Goal: Browse casually: Explore the website without a specific task or goal

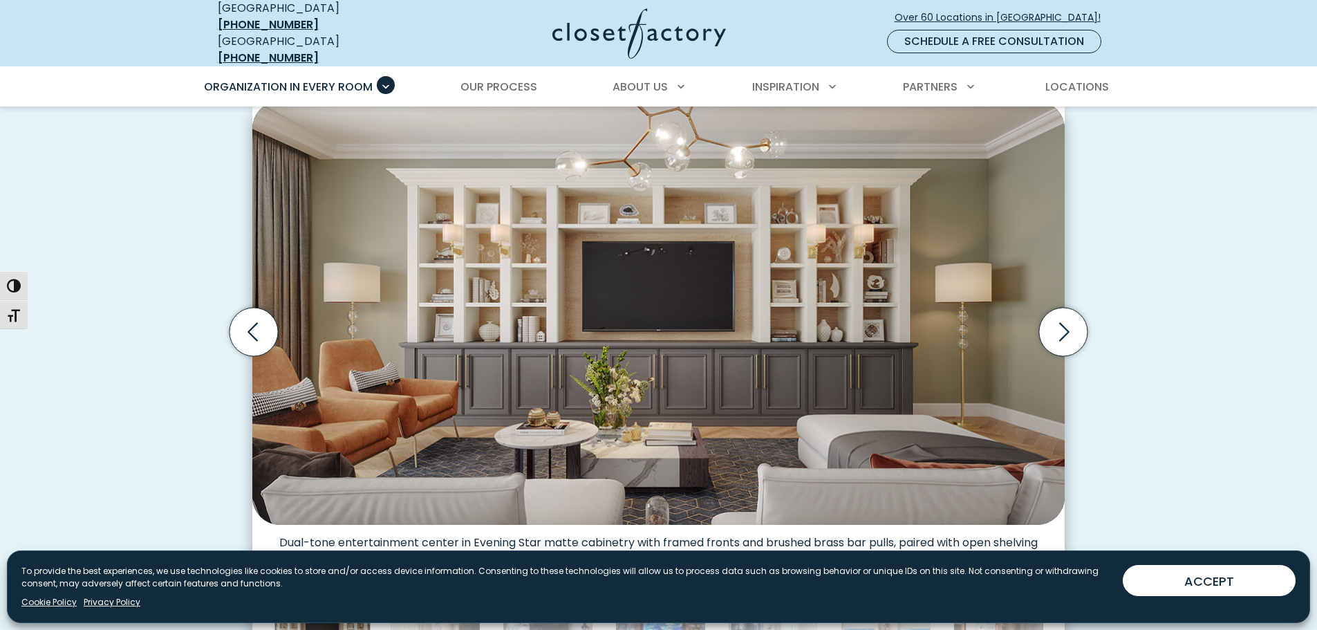
scroll to position [414, 0]
click at [1064, 320] on icon "Next slide" at bounding box center [1063, 332] width 48 height 48
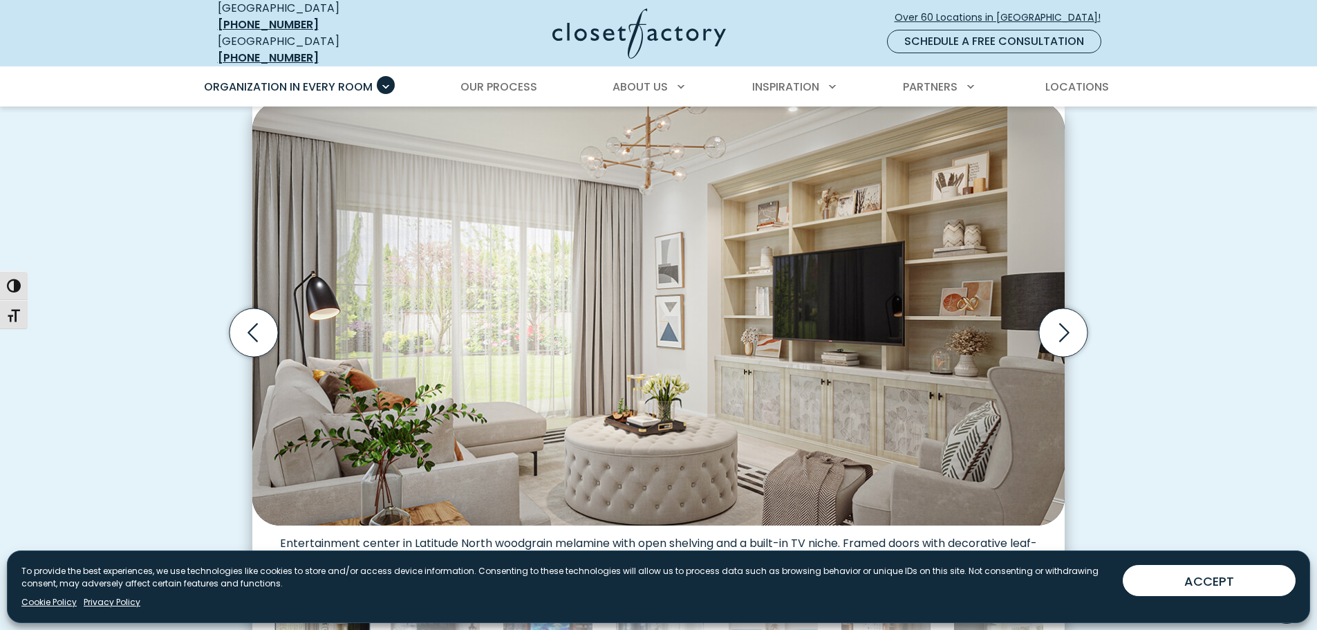
click at [1064, 320] on icon "Next slide" at bounding box center [1063, 332] width 48 height 48
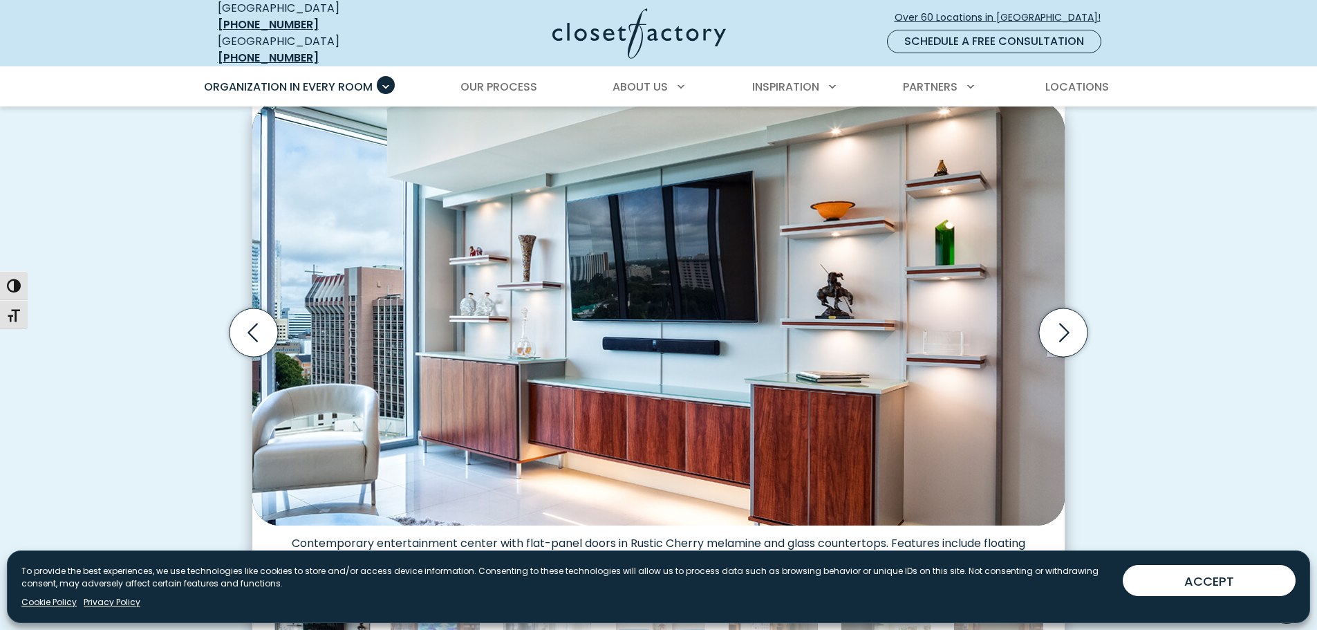
click at [1064, 320] on icon "Next slide" at bounding box center [1063, 332] width 48 height 48
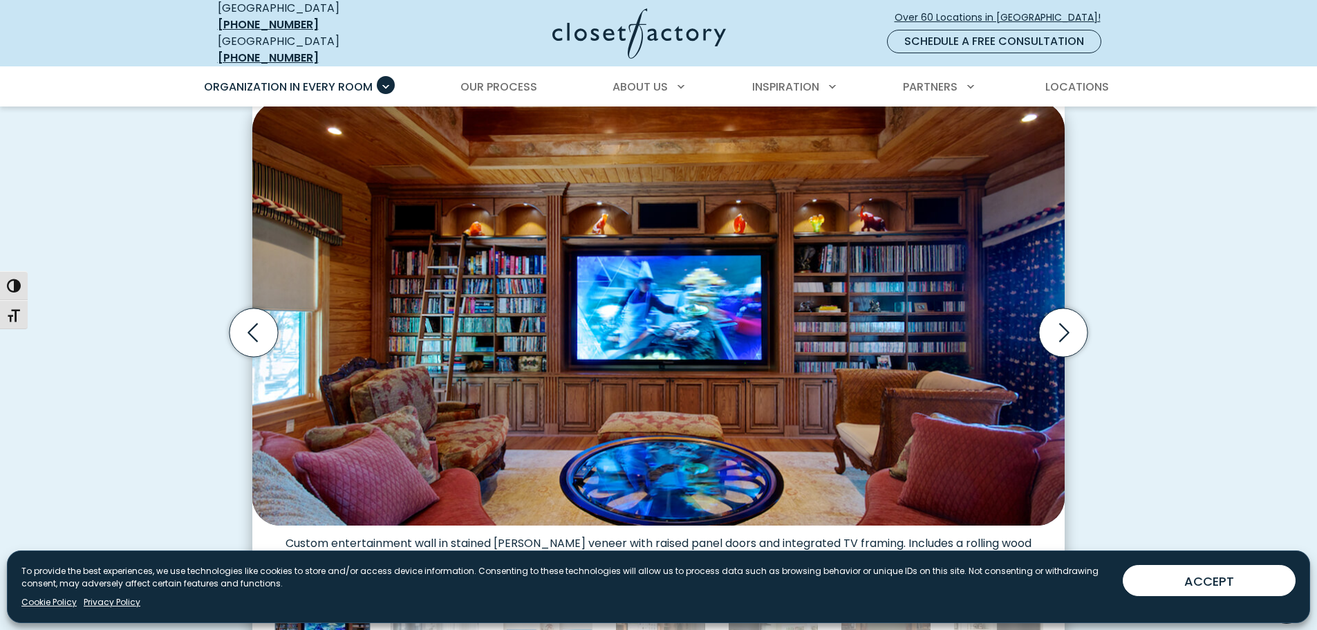
click at [1064, 320] on icon "Next slide" at bounding box center [1063, 332] width 48 height 48
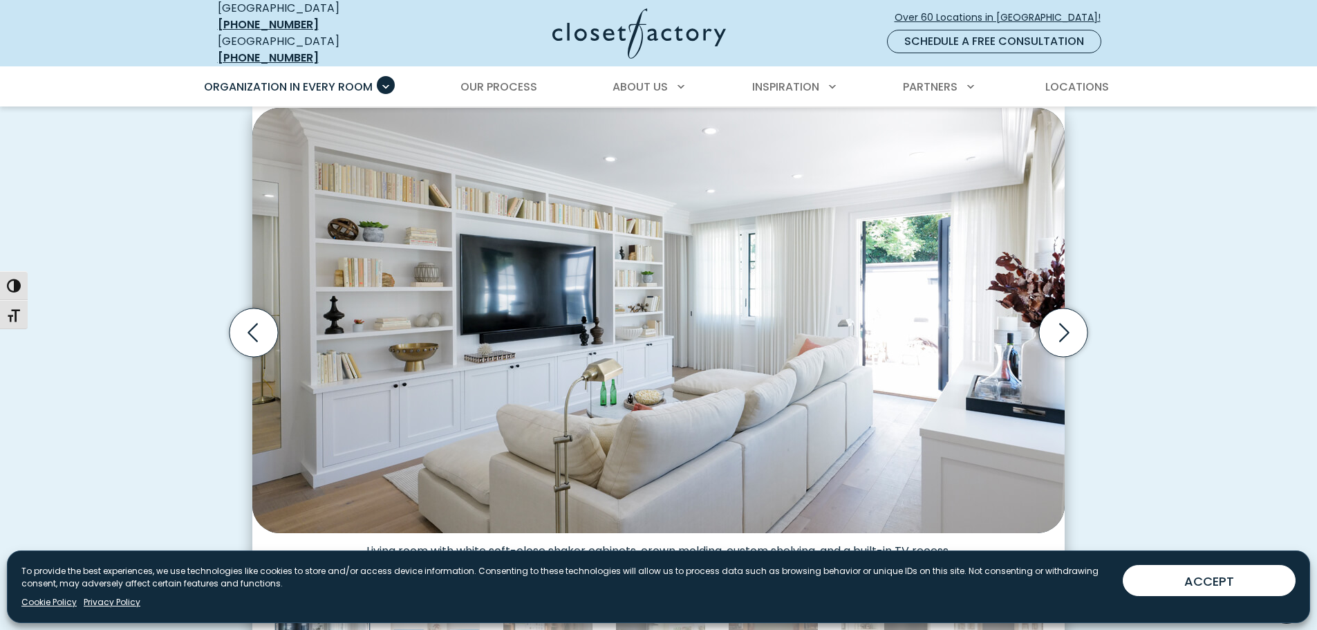
click at [1064, 320] on icon "Next slide" at bounding box center [1063, 332] width 48 height 48
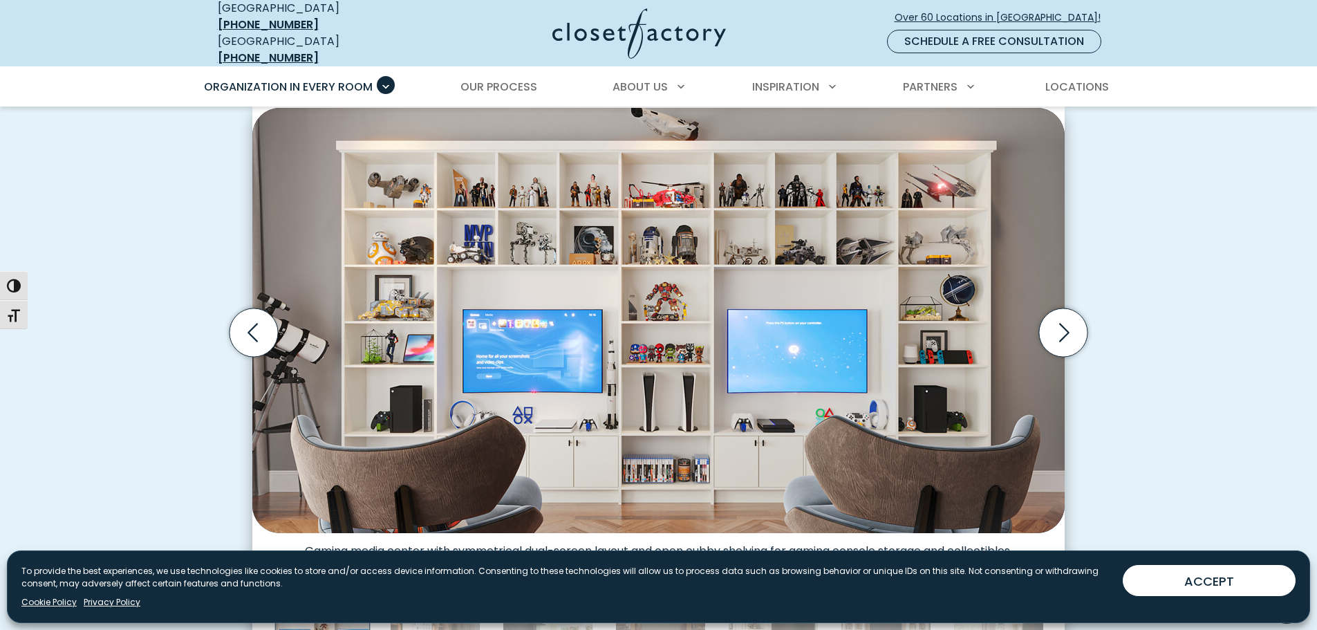
click at [1066, 318] on icon "Next slide" at bounding box center [1063, 332] width 48 height 48
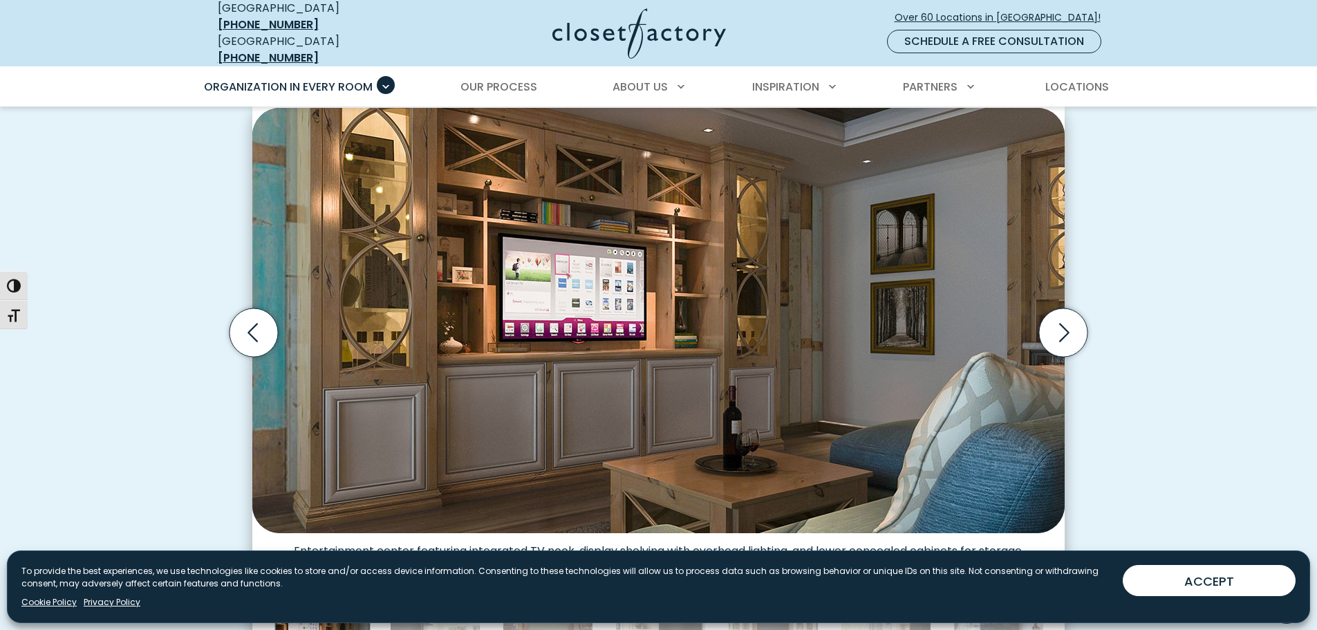
click at [1066, 318] on icon "Next slide" at bounding box center [1063, 332] width 48 height 48
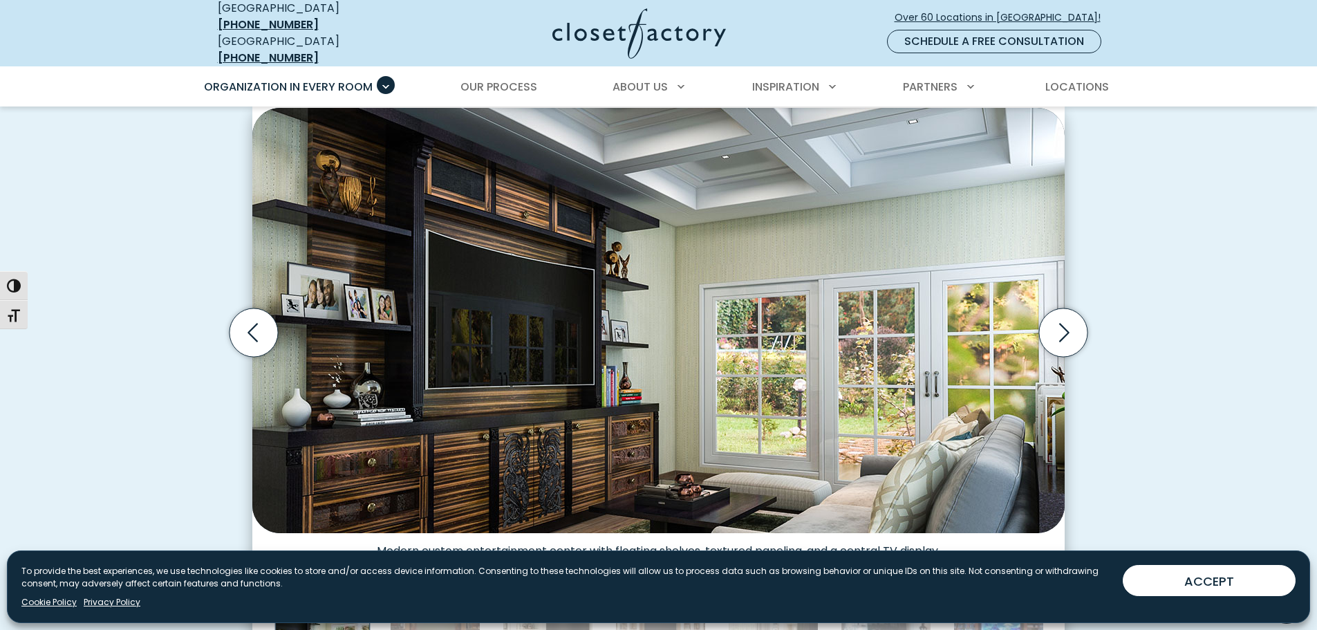
click at [1066, 318] on icon "Next slide" at bounding box center [1063, 332] width 48 height 48
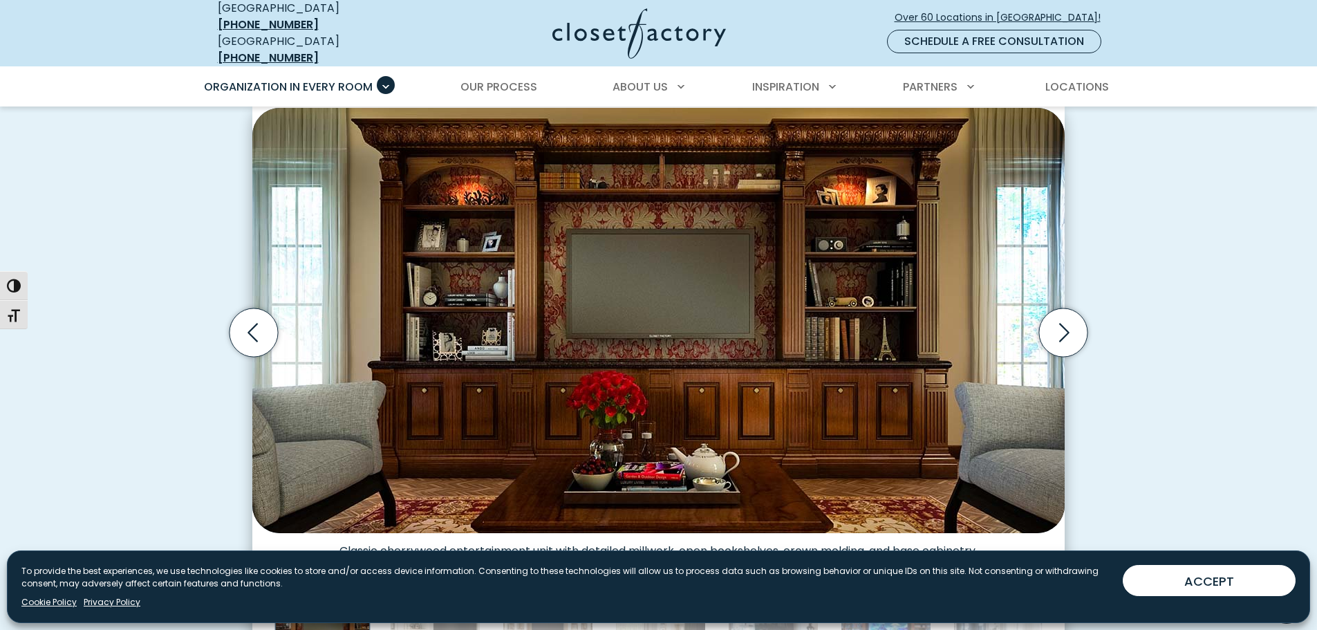
click at [1066, 318] on icon "Next slide" at bounding box center [1063, 332] width 48 height 48
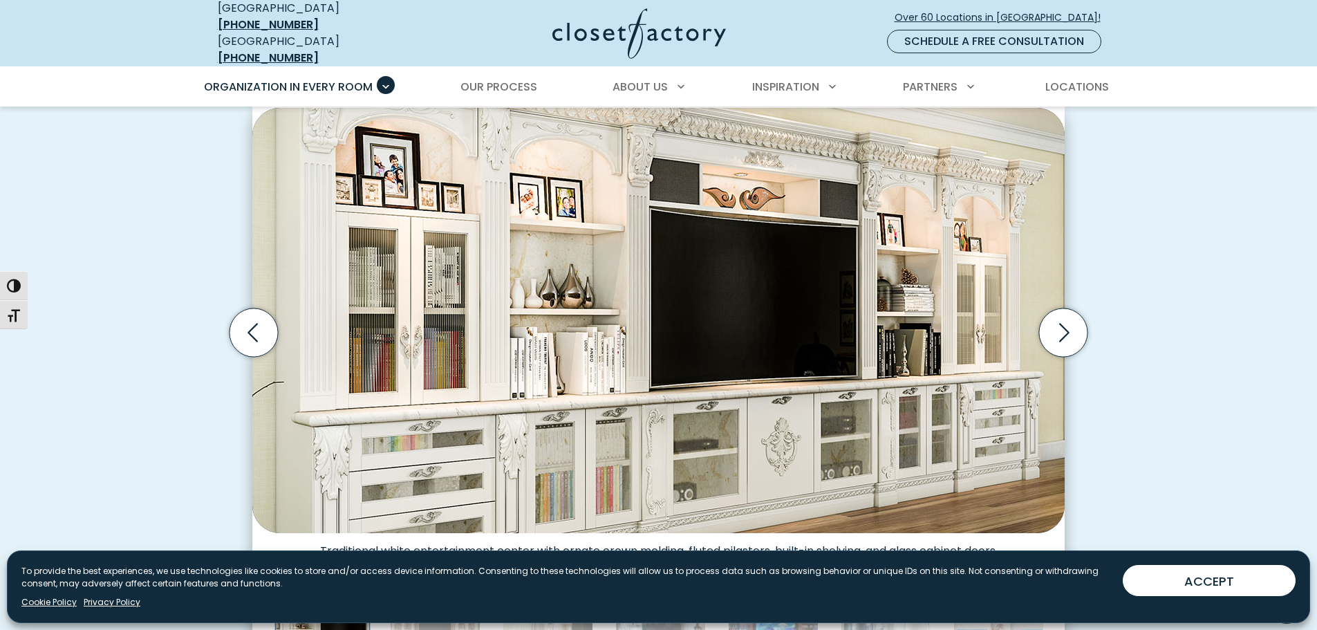
click at [1066, 318] on icon "Next slide" at bounding box center [1063, 332] width 48 height 48
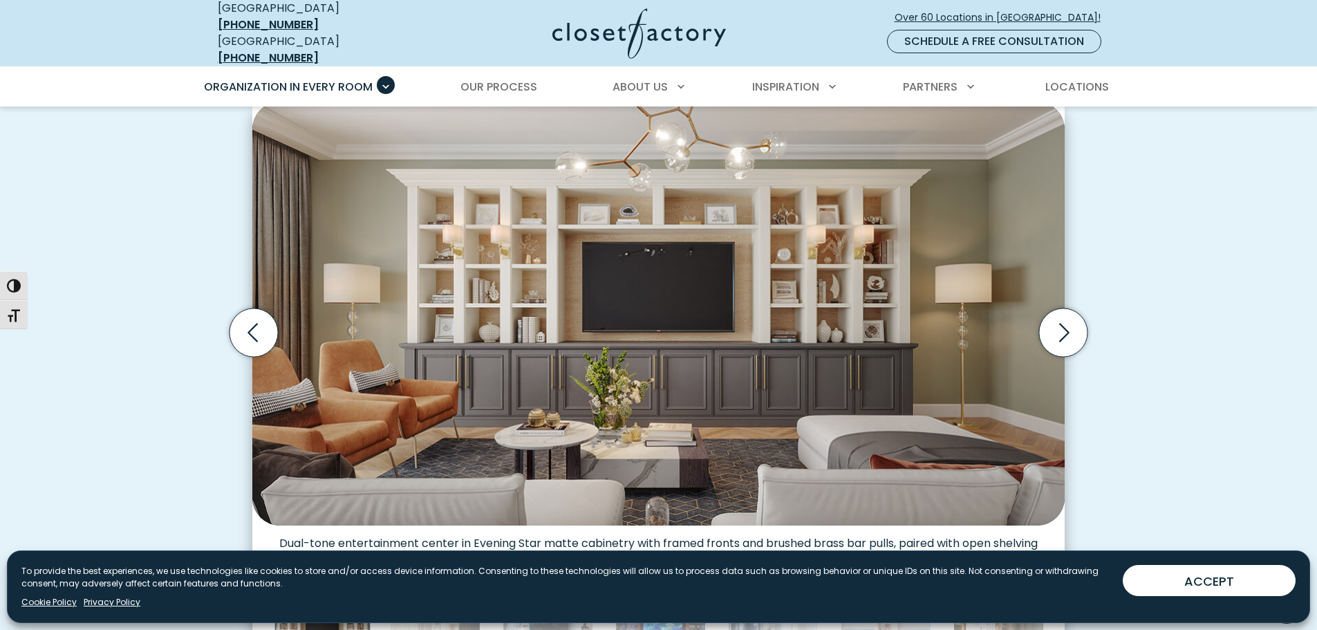
click at [1066, 318] on icon "Next slide" at bounding box center [1063, 332] width 48 height 48
